Goal: Find specific page/section: Find specific page/section

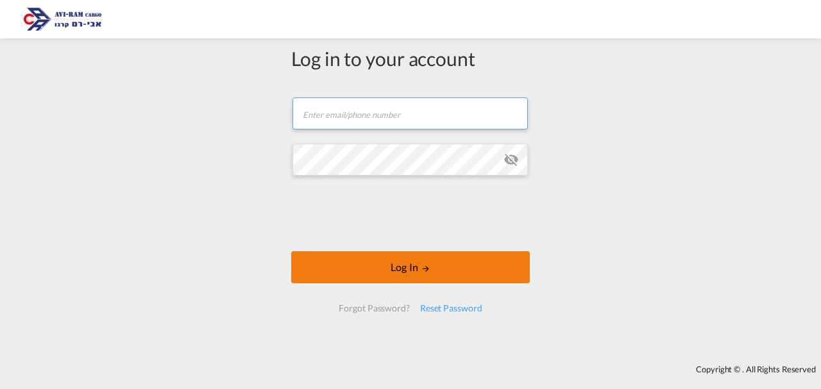
type input "[EMAIL_ADDRESS][DOMAIN_NAME]"
click at [386, 272] on button "Log In" at bounding box center [410, 267] width 238 height 32
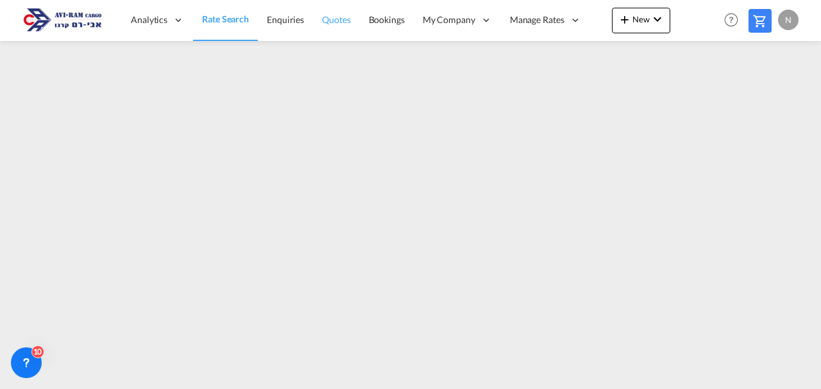
click at [331, 17] on span "Quotes" at bounding box center [336, 19] width 28 height 11
